Goal: Information Seeking & Learning: Learn about a topic

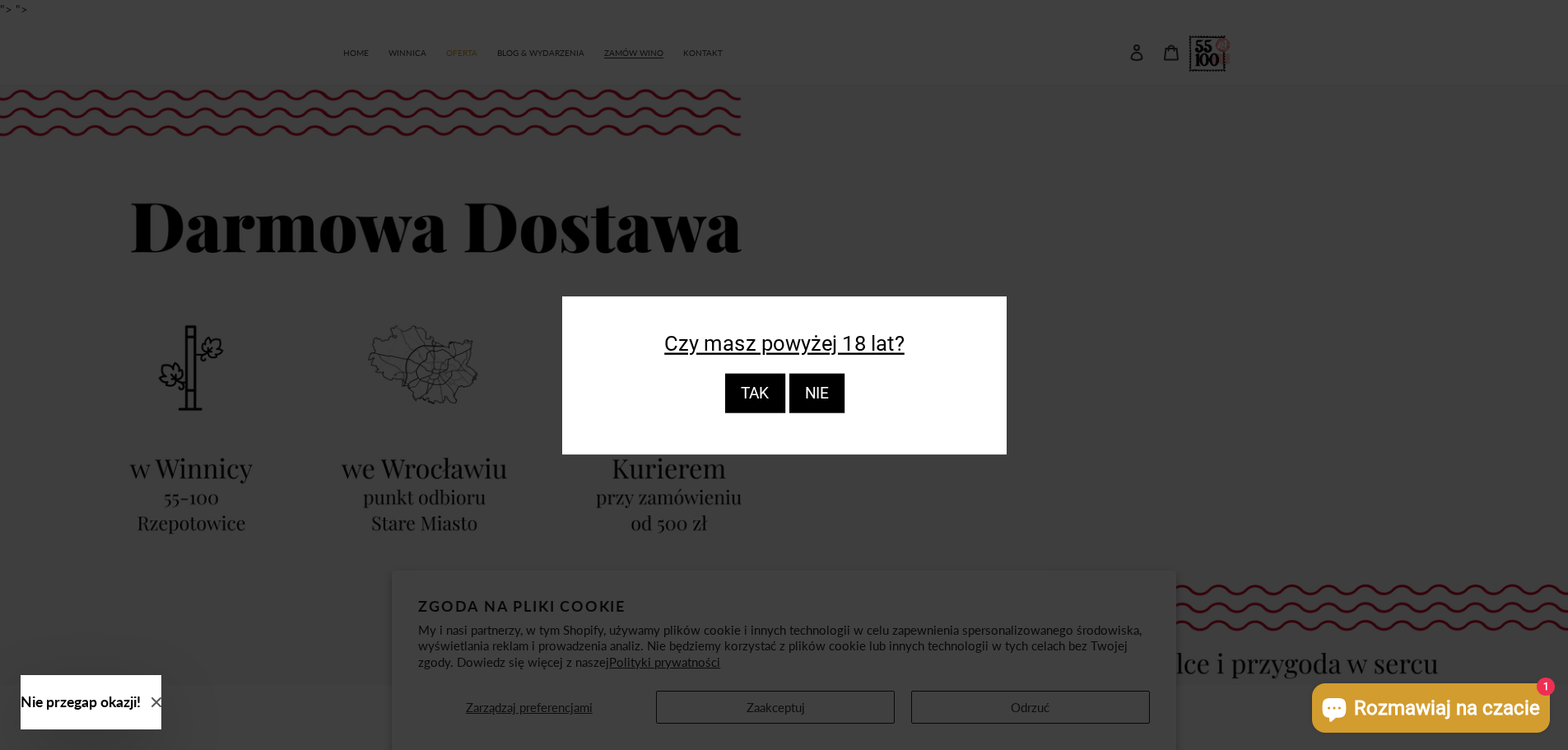
scroll to position [220, 0]
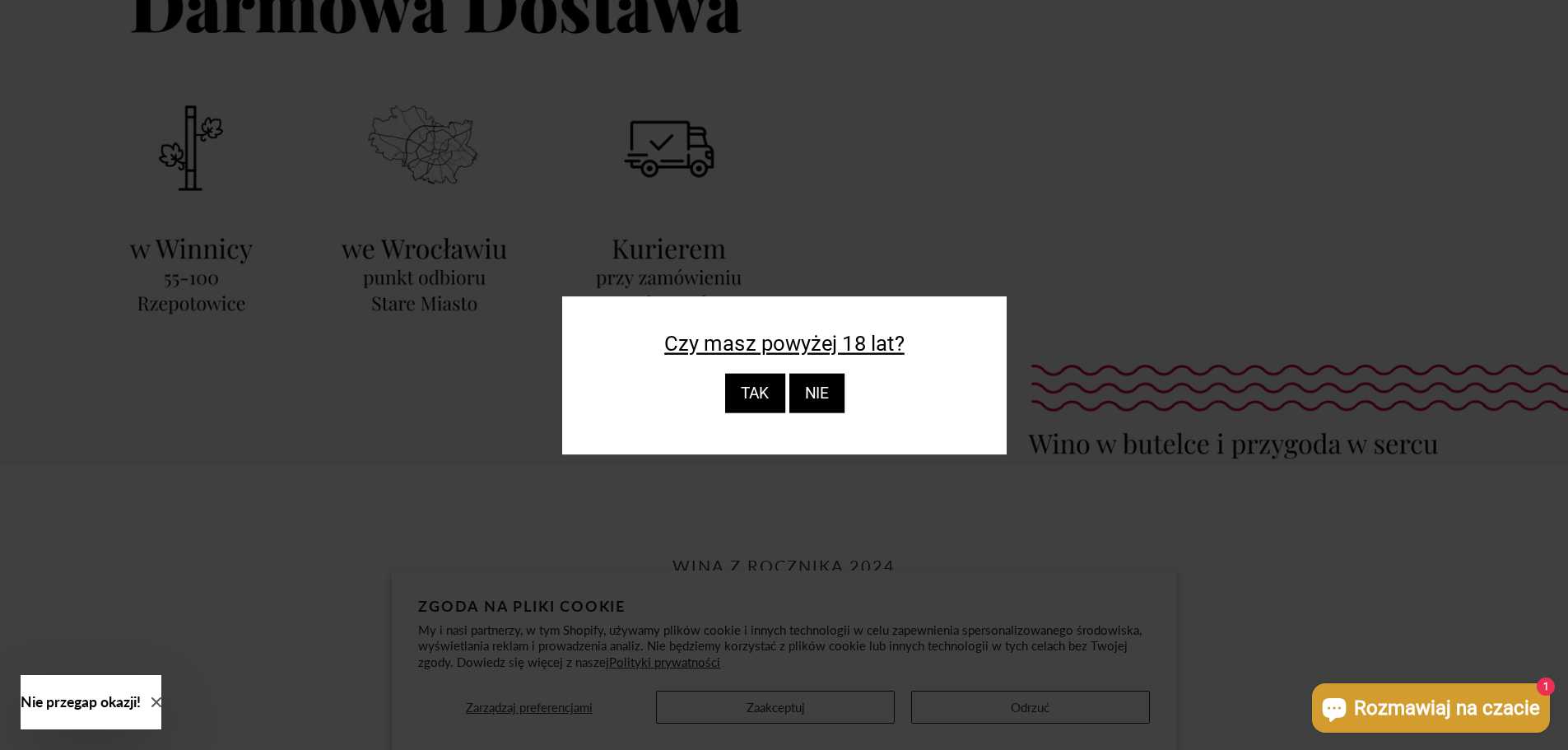
click at [768, 393] on div "TAK" at bounding box center [754, 393] width 60 height 40
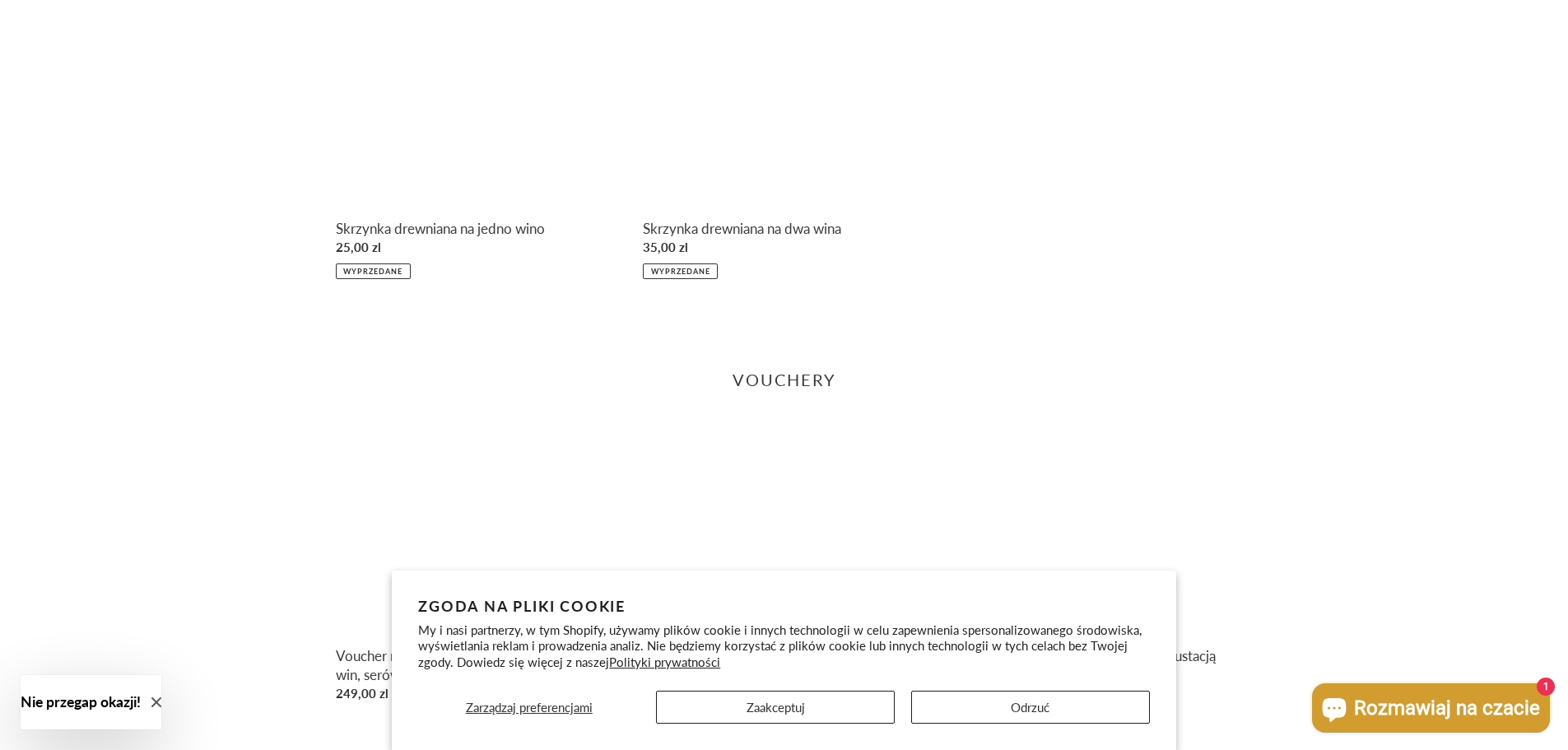
scroll to position [2314, 0]
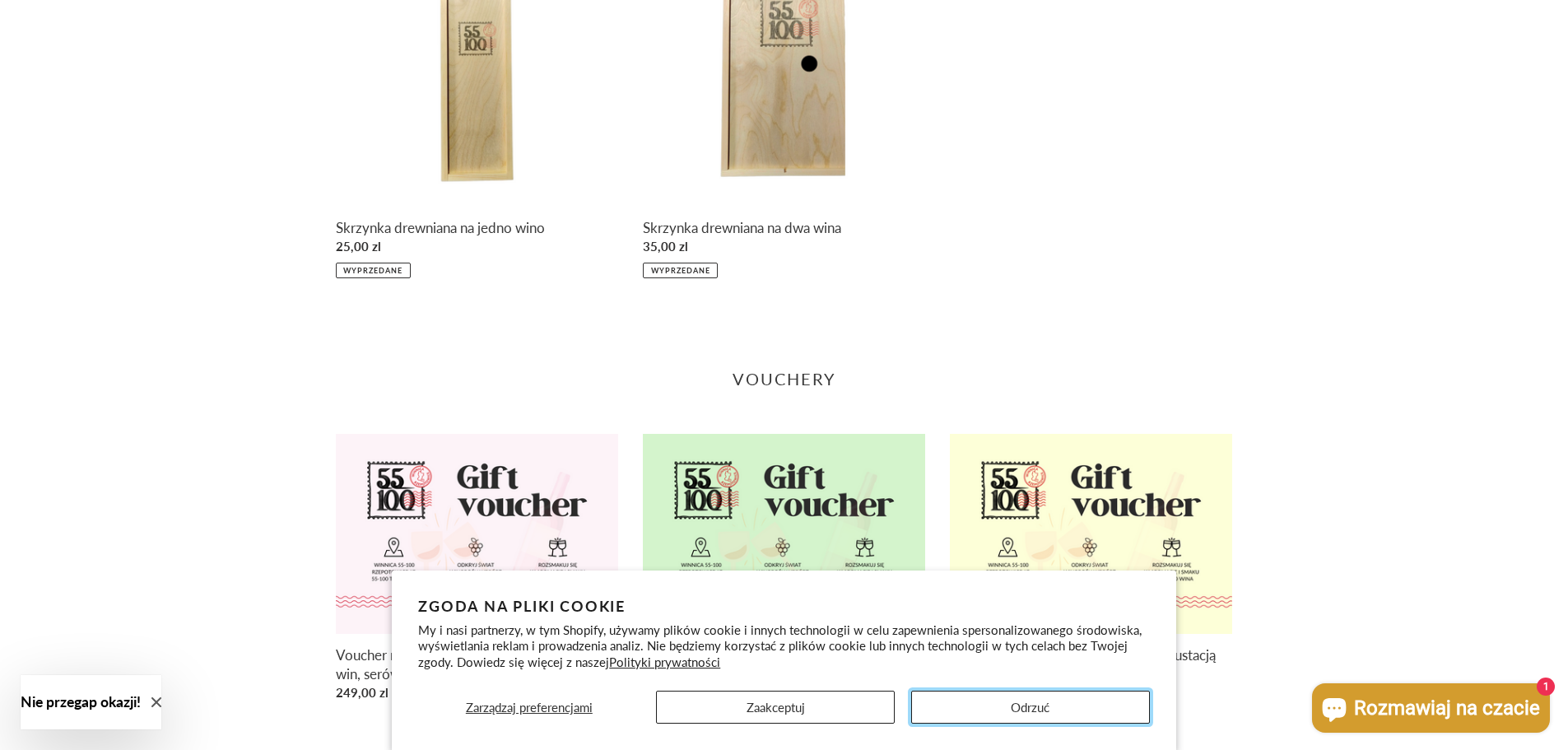
click at [929, 707] on button "Odrzuć" at bounding box center [1030, 706] width 239 height 33
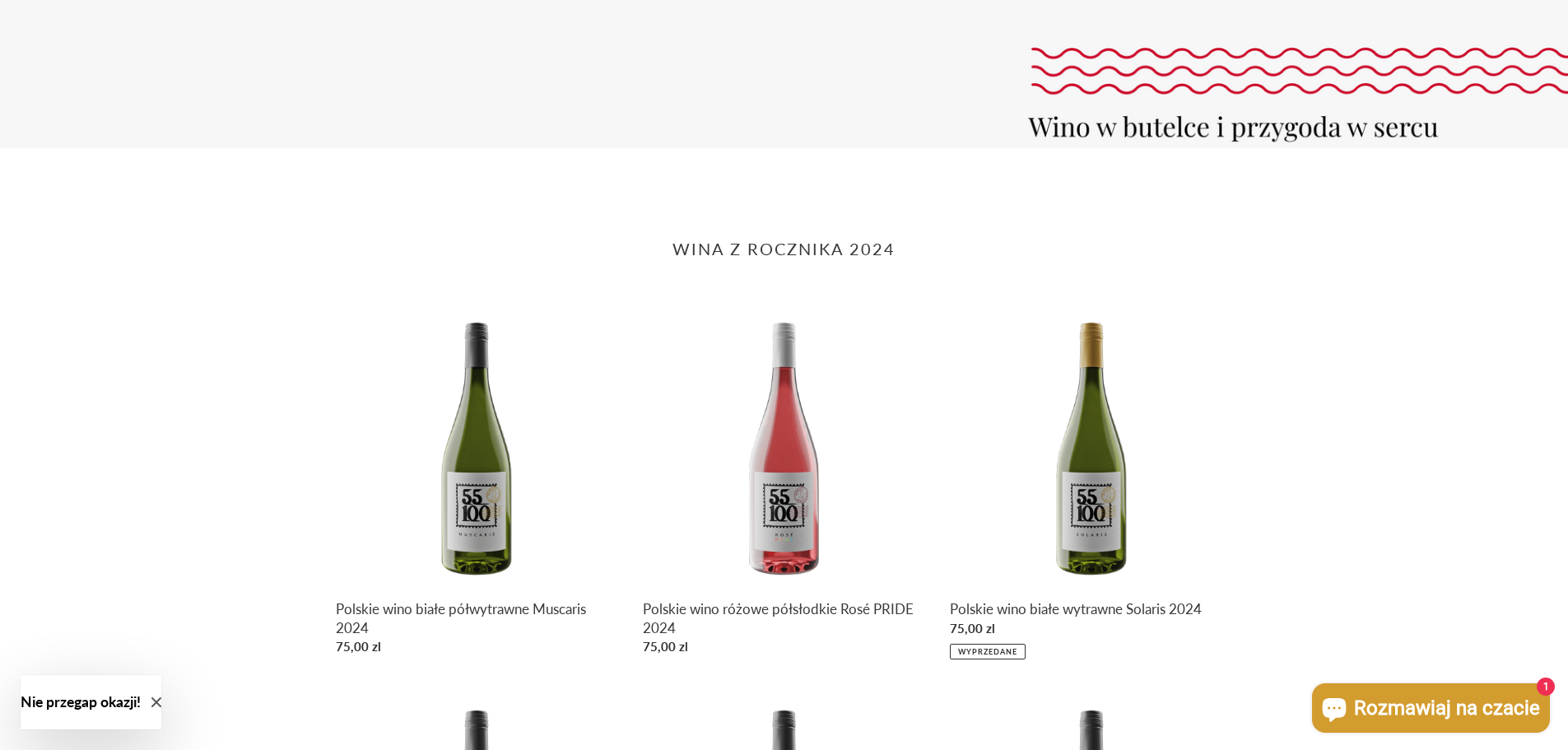
scroll to position [0, 0]
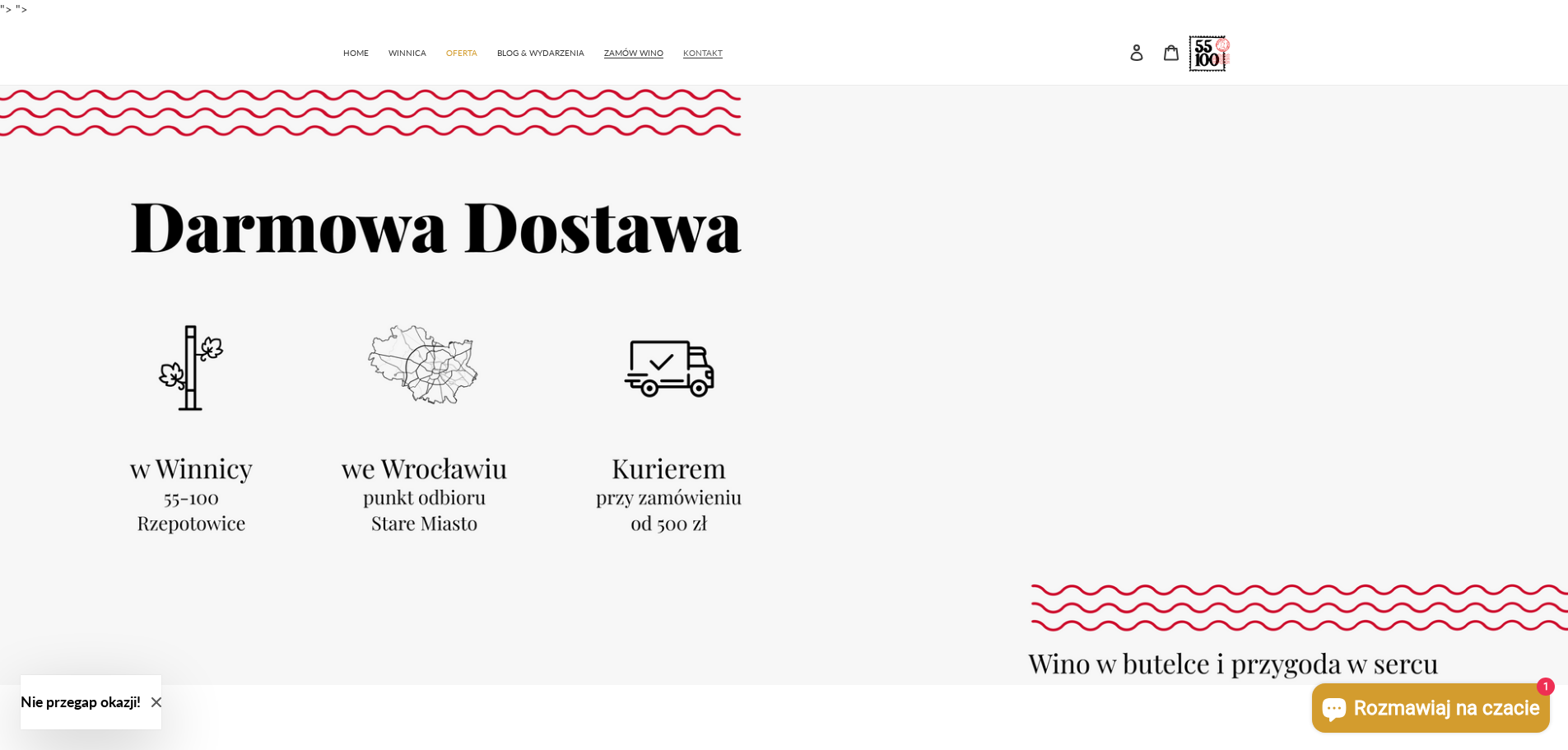
click at [708, 56] on span "KONTAKT" at bounding box center [703, 53] width 40 height 11
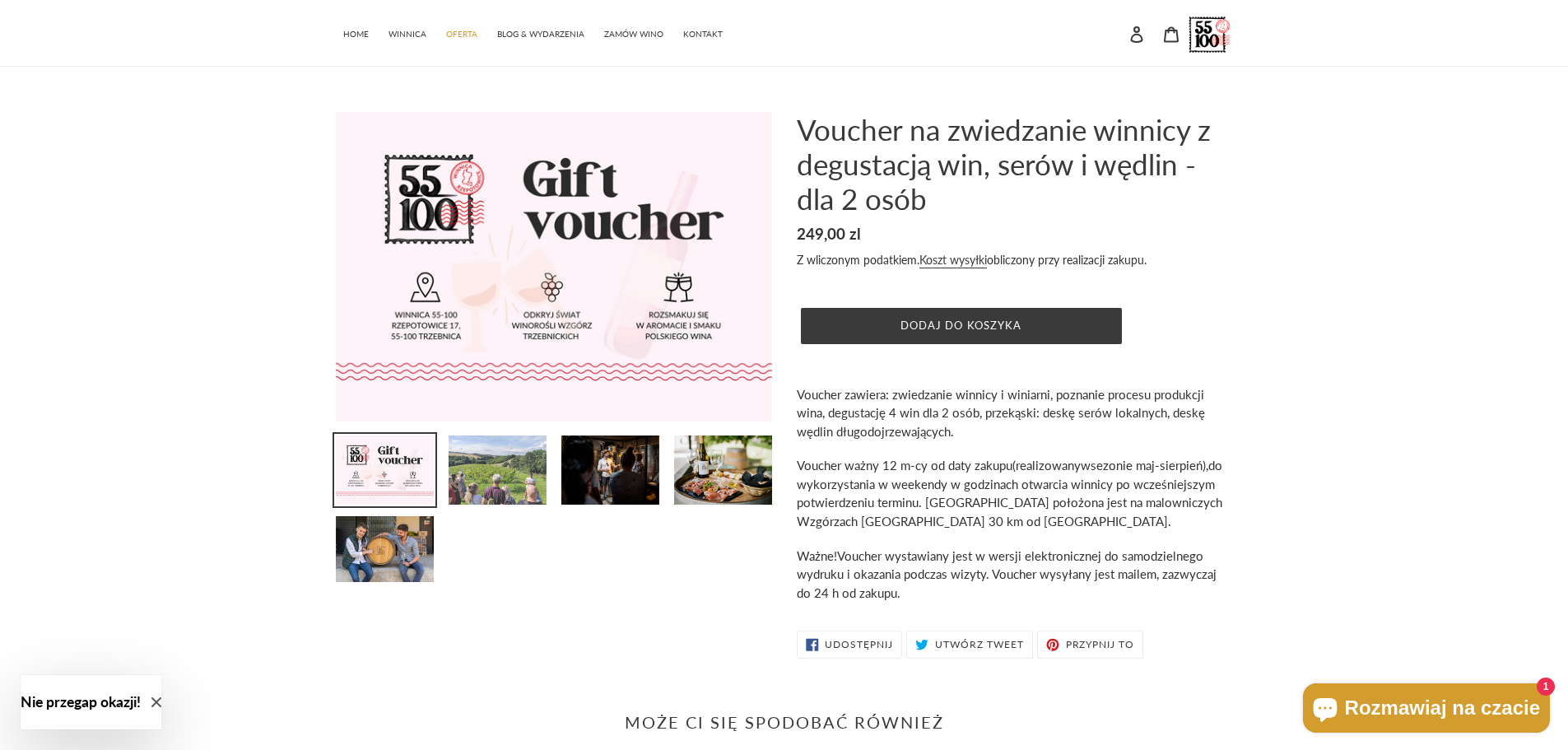
click at [533, 450] on img at bounding box center [497, 470] width 101 height 72
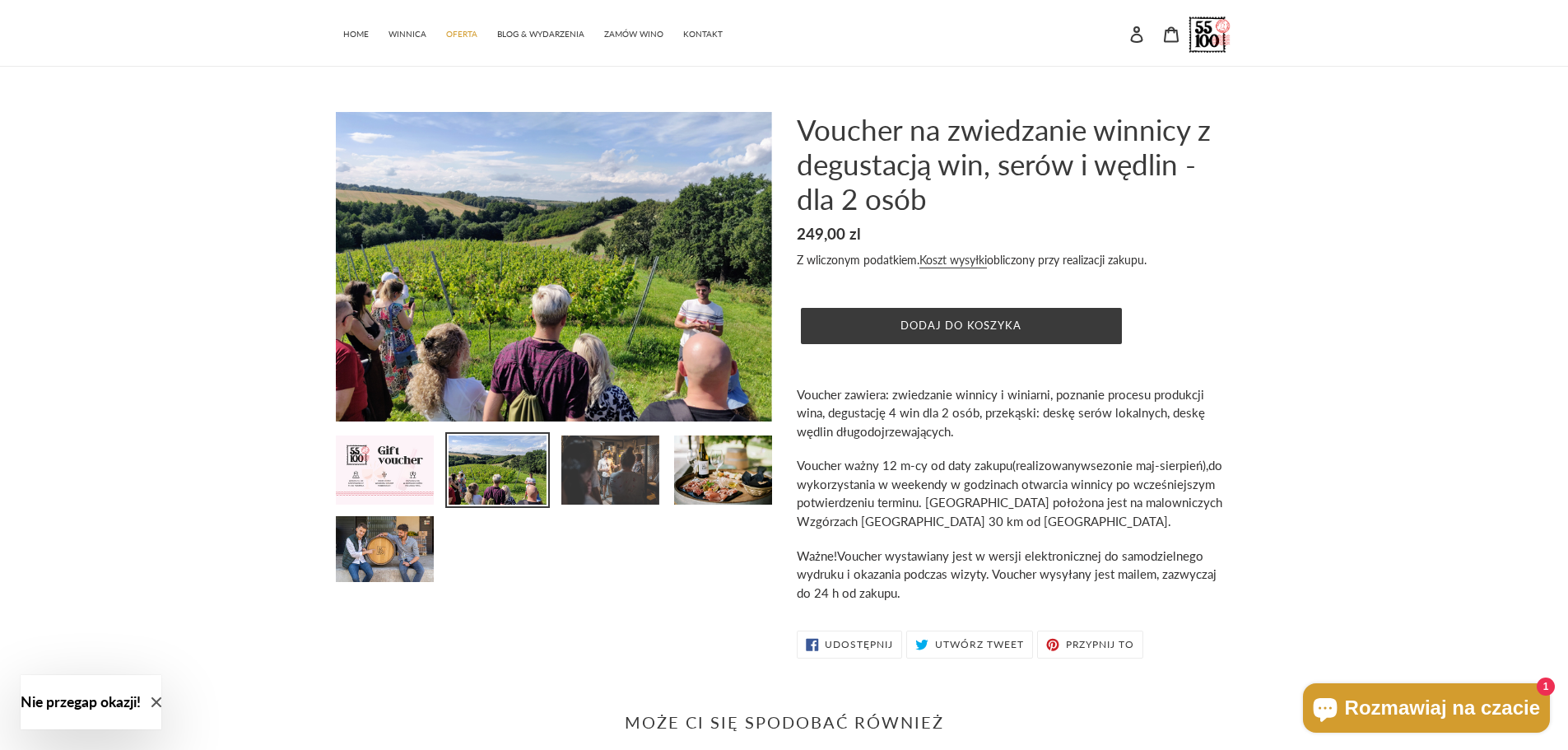
click at [593, 473] on img at bounding box center [610, 470] width 101 height 72
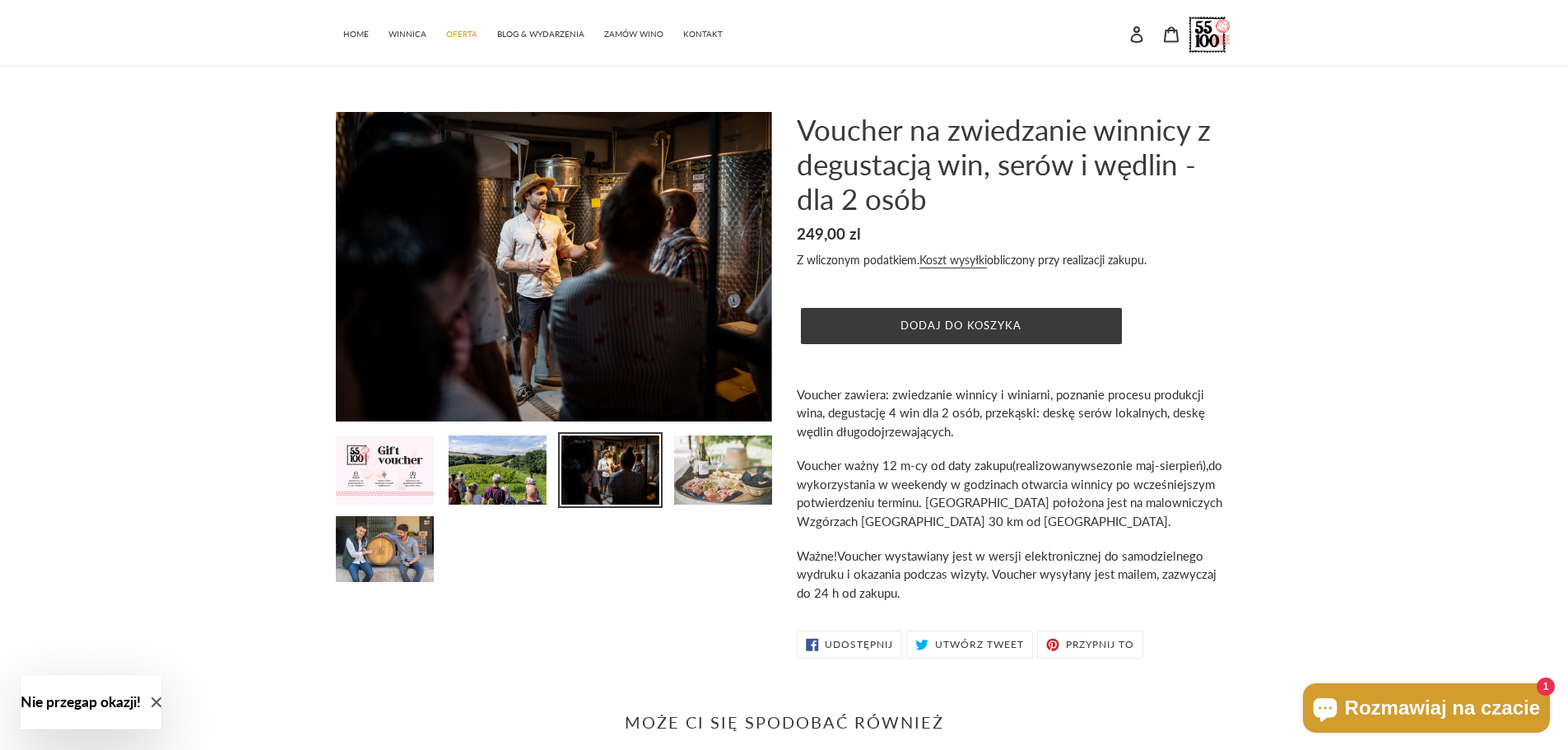
click at [704, 488] on img at bounding box center [723, 470] width 101 height 72
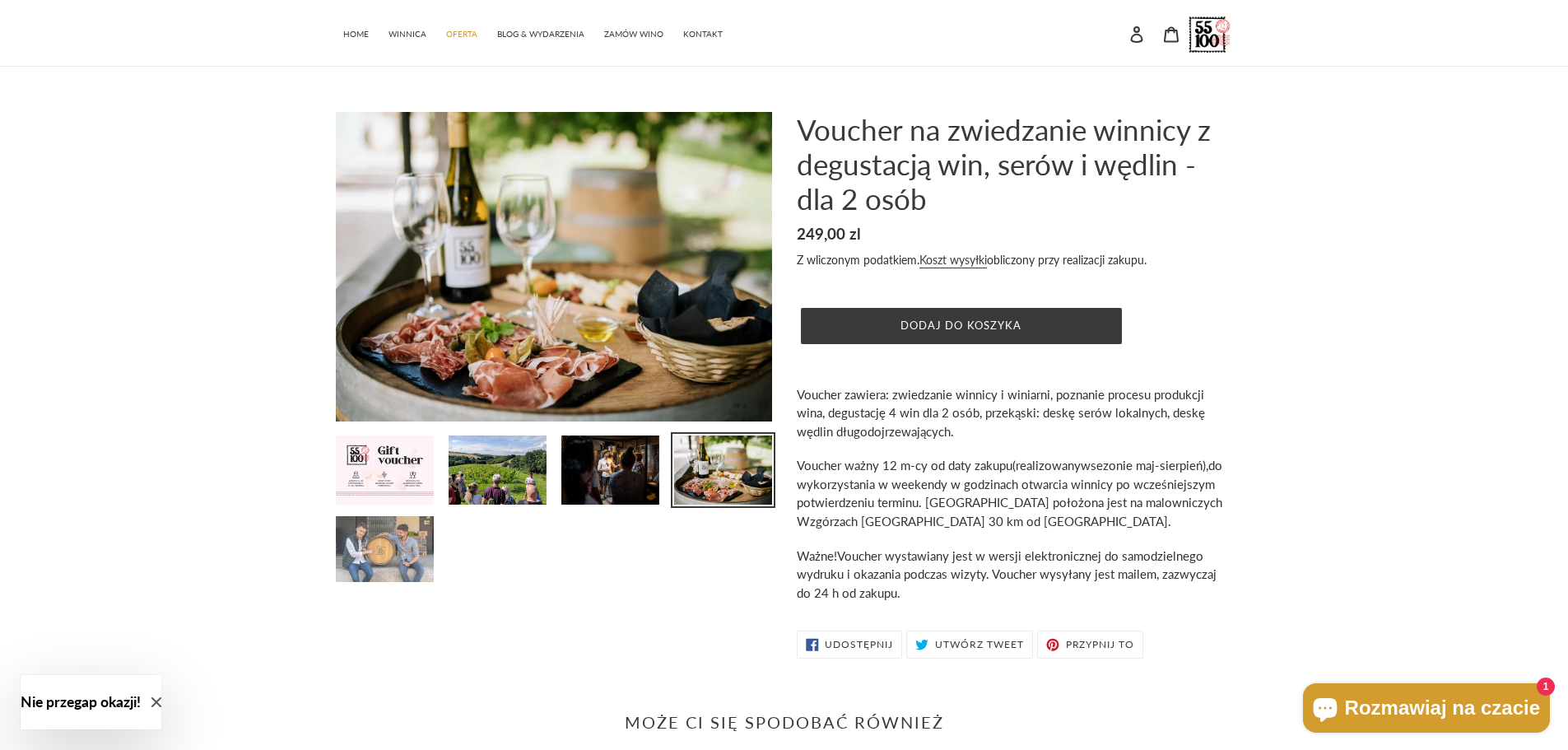
click at [411, 531] on img at bounding box center [384, 549] width 101 height 69
